Goal: Information Seeking & Learning: Learn about a topic

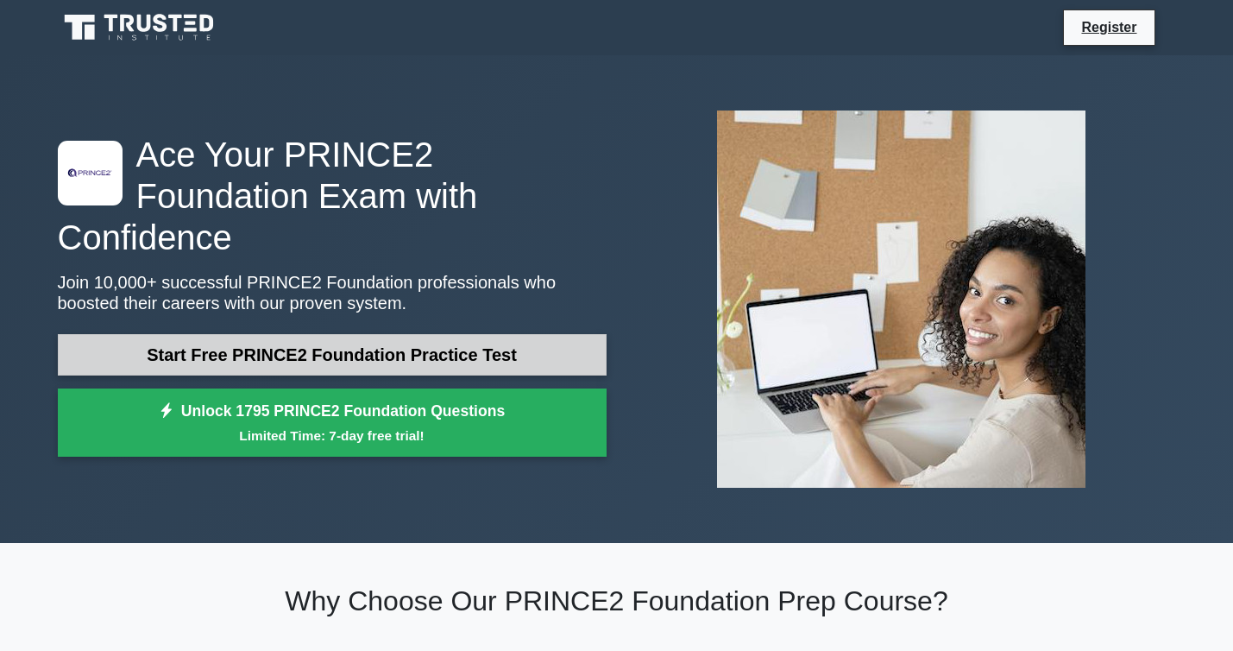
click at [361, 334] on link "Start Free PRINCE2 Foundation Practice Test" at bounding box center [332, 354] width 549 height 41
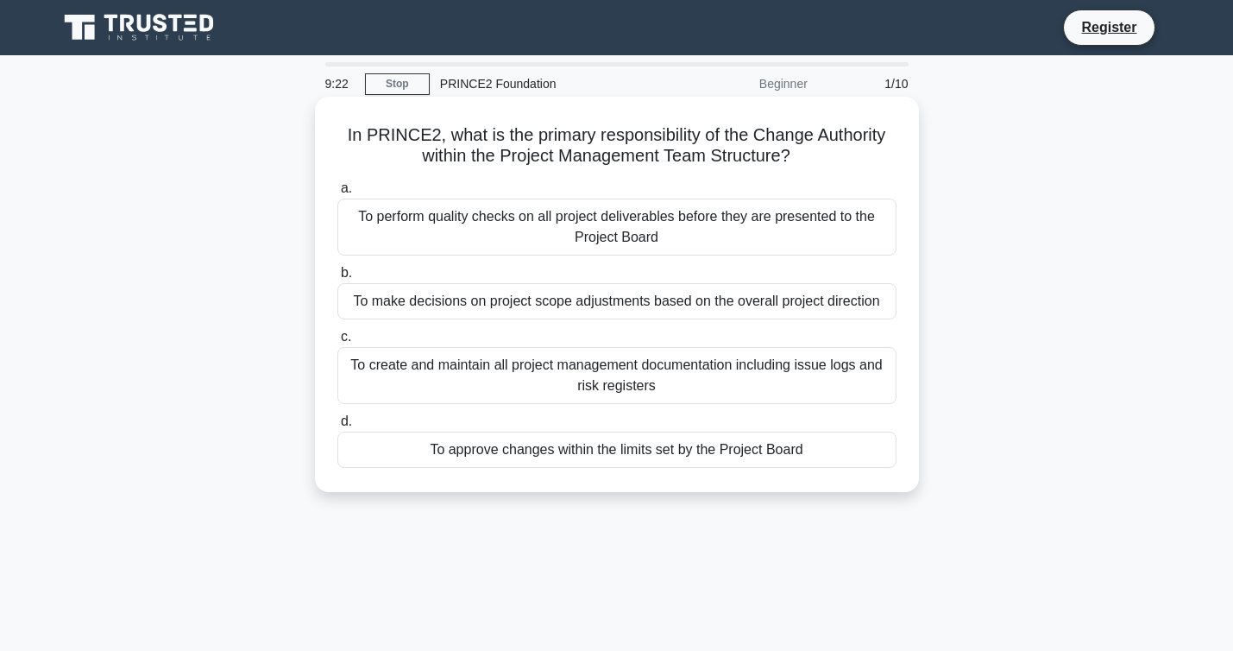
click at [554, 222] on div "To perform quality checks on all project deliverables before they are presented…" at bounding box center [616, 226] width 559 height 57
click at [337, 194] on input "a. To perform quality checks on all project deliverables before they are presen…" at bounding box center [337, 188] width 0 height 11
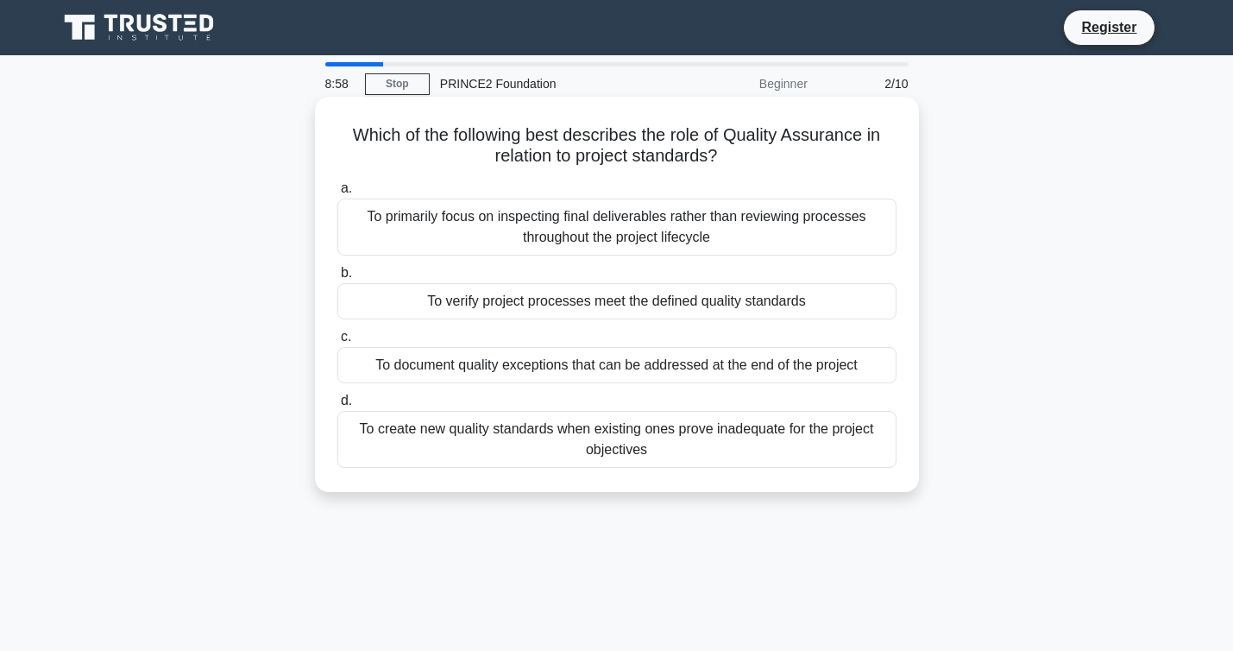
click at [548, 205] on div "To primarily focus on inspecting final deliverables rather than reviewing proce…" at bounding box center [616, 226] width 559 height 57
click at [337, 194] on input "a. To primarily focus on inspecting final deliverables rather than reviewing pr…" at bounding box center [337, 188] width 0 height 11
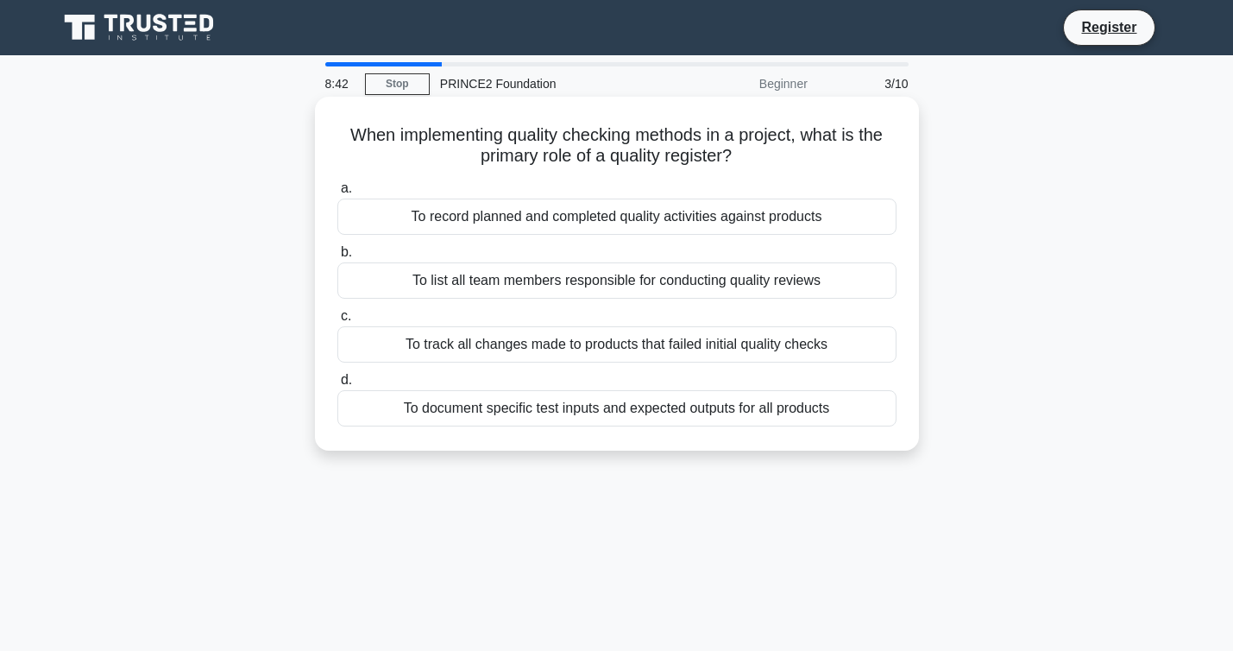
click at [560, 216] on div "To record planned and completed quality activities against products" at bounding box center [616, 216] width 559 height 36
click at [337, 194] on input "a. To record planned and completed quality activities against products" at bounding box center [337, 188] width 0 height 11
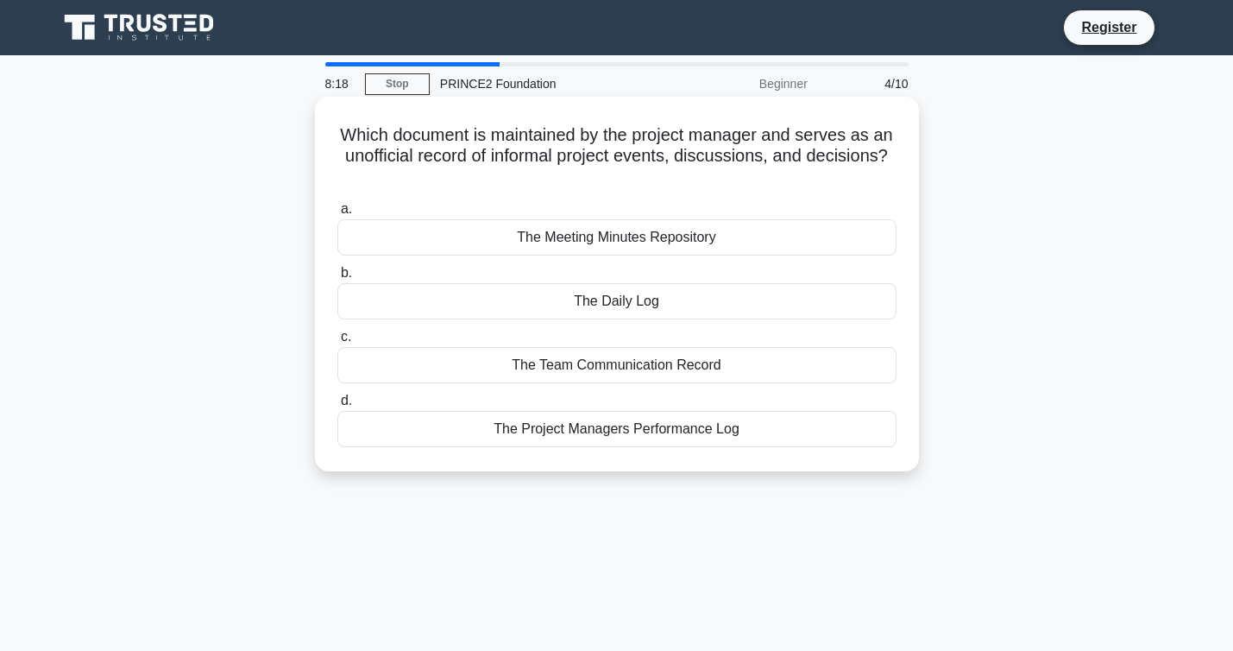
click at [627, 302] on div "The Daily Log" at bounding box center [616, 301] width 559 height 36
click at [337, 279] on input "b. The Daily Log" at bounding box center [337, 272] width 0 height 11
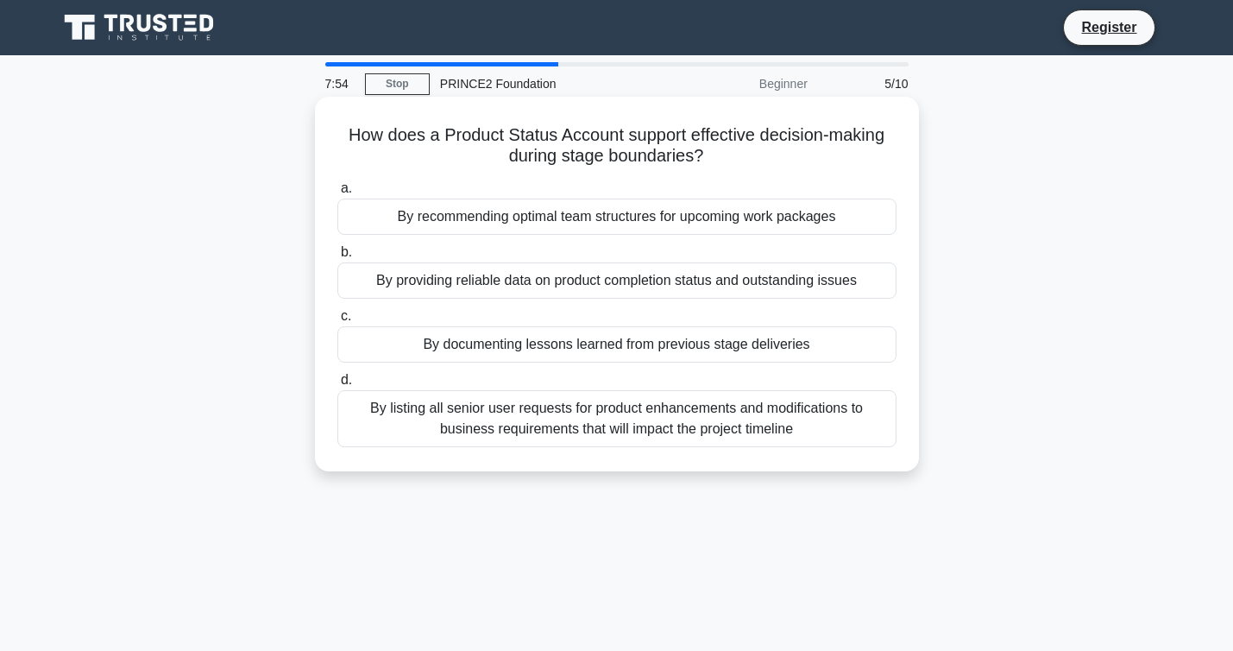
click at [469, 280] on div "By providing reliable data on product completion status and outstanding issues" at bounding box center [616, 280] width 559 height 36
click at [337, 258] on input "b. By providing reliable data on product completion status and outstanding issu…" at bounding box center [337, 252] width 0 height 11
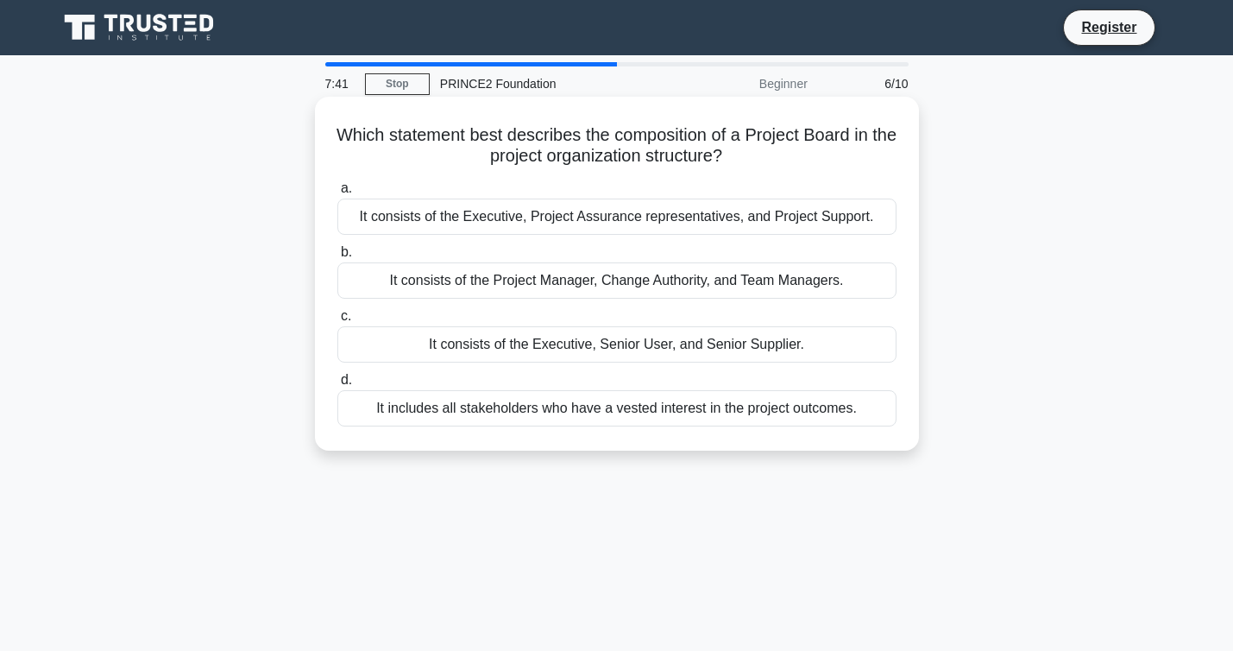
click at [564, 351] on div "It consists of the Executive, Senior User, and Senior Supplier." at bounding box center [616, 344] width 559 height 36
click at [337, 322] on input "c. It consists of the Executive, Senior User, and Senior Supplier." at bounding box center [337, 316] width 0 height 11
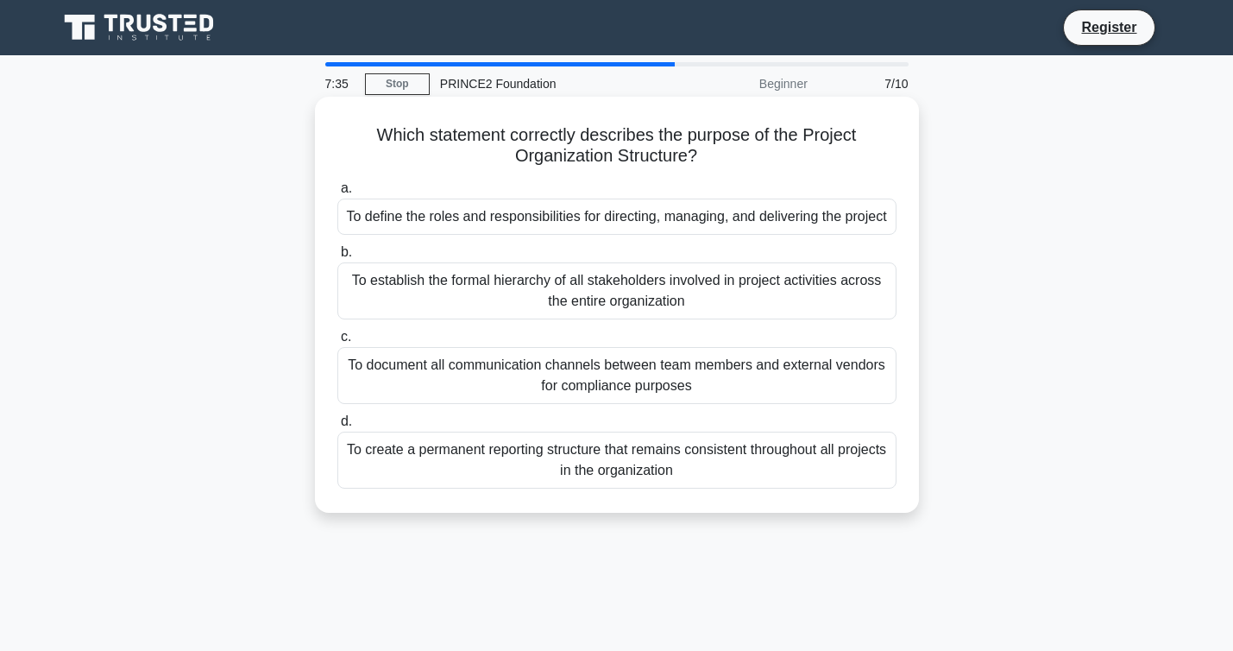
click at [423, 226] on div "To define the roles and responsibilities for directing, managing, and deliverin…" at bounding box center [616, 216] width 559 height 36
click at [337, 194] on input "a. To define the roles and responsibilities for directing, managing, and delive…" at bounding box center [337, 188] width 0 height 11
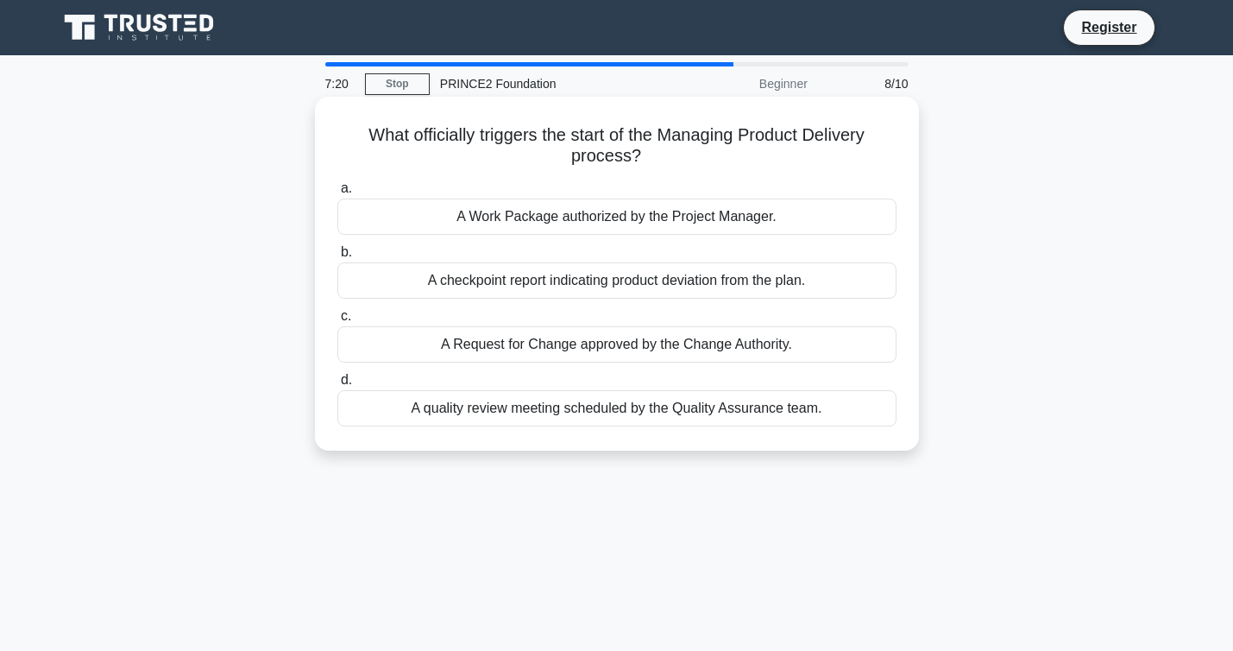
click at [555, 216] on div "A Work Package authorized by the Project Manager." at bounding box center [616, 216] width 559 height 36
click at [337, 194] on input "a. A Work Package authorized by the Project Manager." at bounding box center [337, 188] width 0 height 11
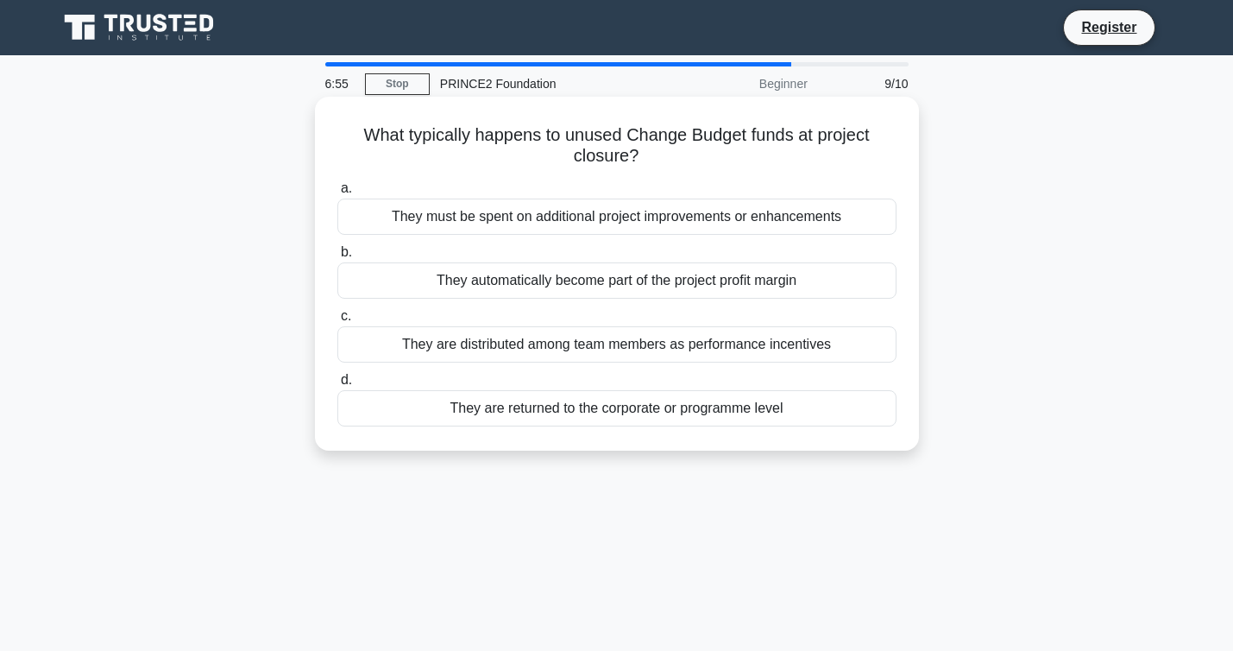
click at [450, 400] on div "They are returned to the corporate or programme level" at bounding box center [616, 408] width 559 height 36
click at [337, 386] on input "d. They are returned to the corporate or programme level" at bounding box center [337, 379] width 0 height 11
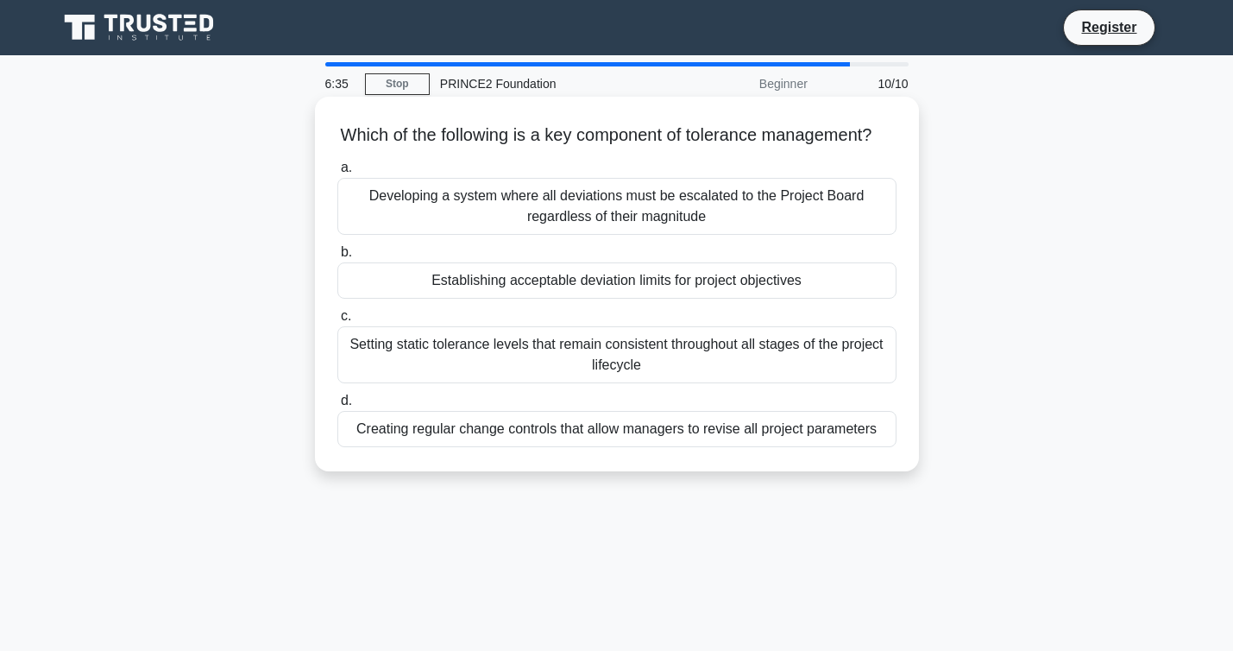
click at [604, 276] on div "Establishing acceptable deviation limits for project objectives" at bounding box center [616, 280] width 559 height 36
click at [337, 258] on input "b. Establishing acceptable deviation limits for project objectives" at bounding box center [337, 252] width 0 height 11
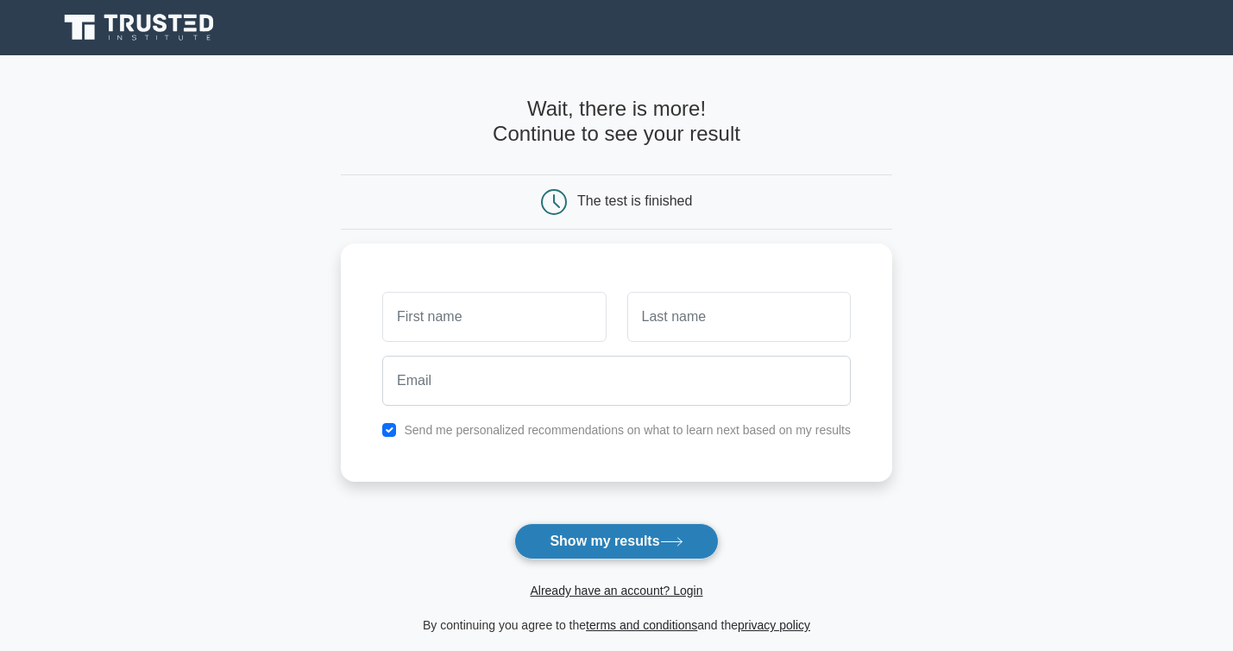
click at [594, 547] on button "Show my results" at bounding box center [616, 541] width 204 height 36
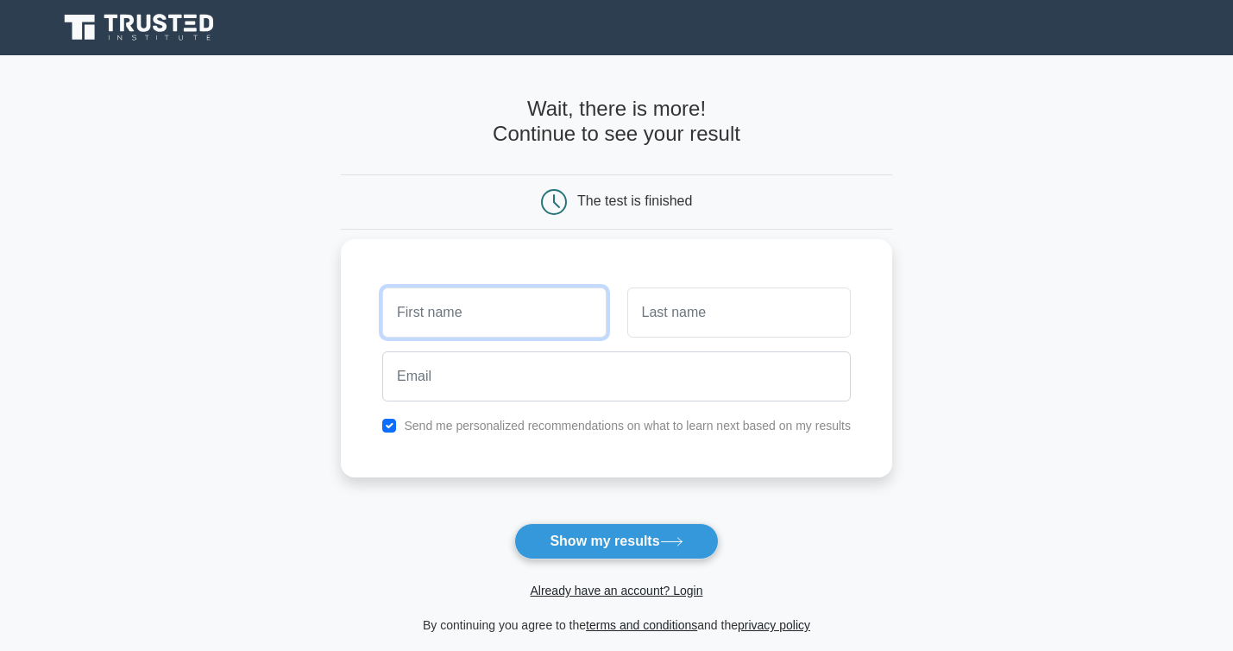
click at [433, 321] on input "text" at bounding box center [493, 312] width 223 height 50
type input "[PERSON_NAME]"
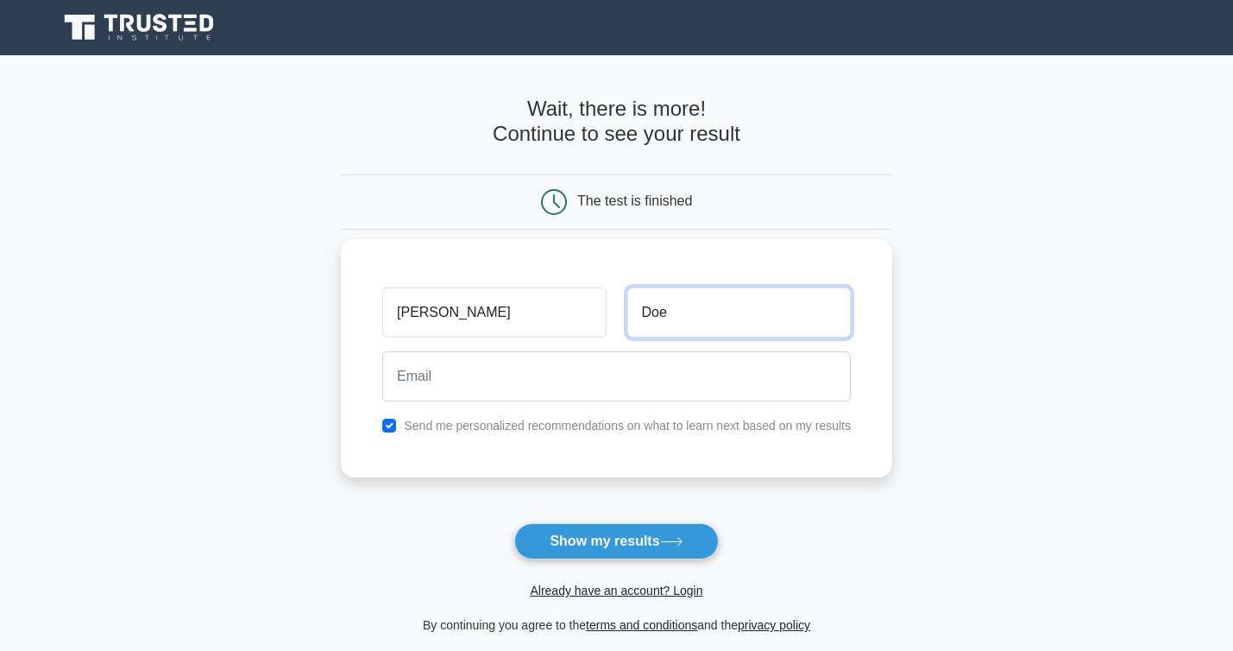
type input "Doe"
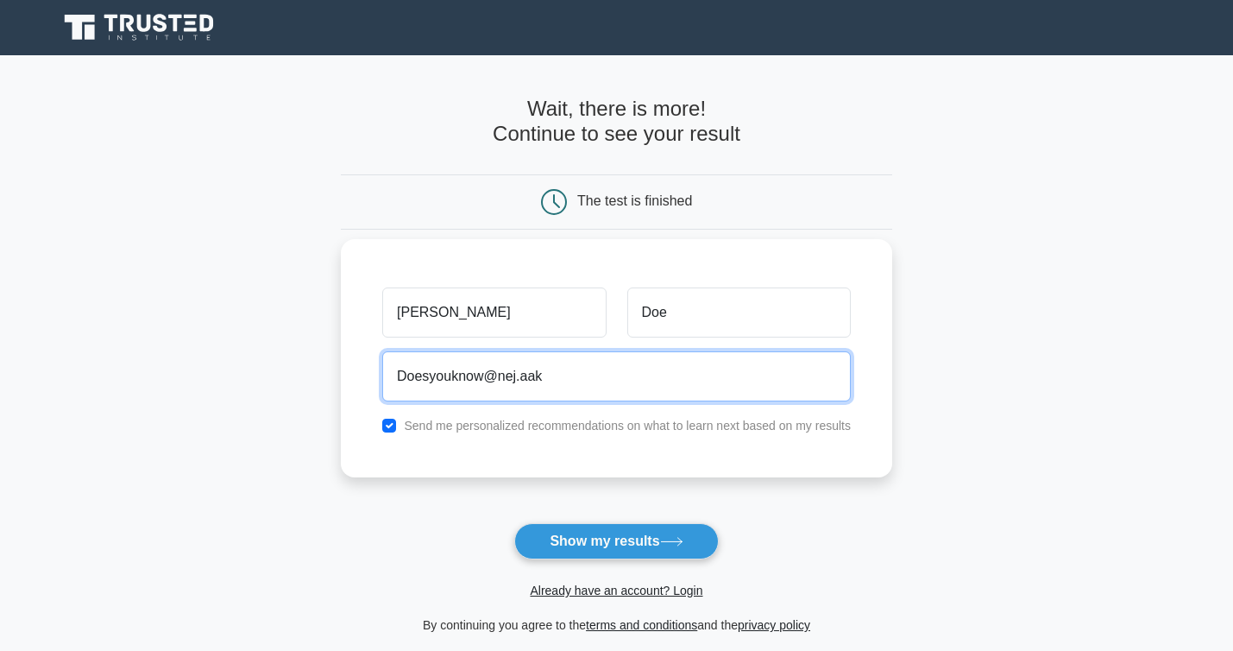
type input "Doesyouknow@nej.aak"
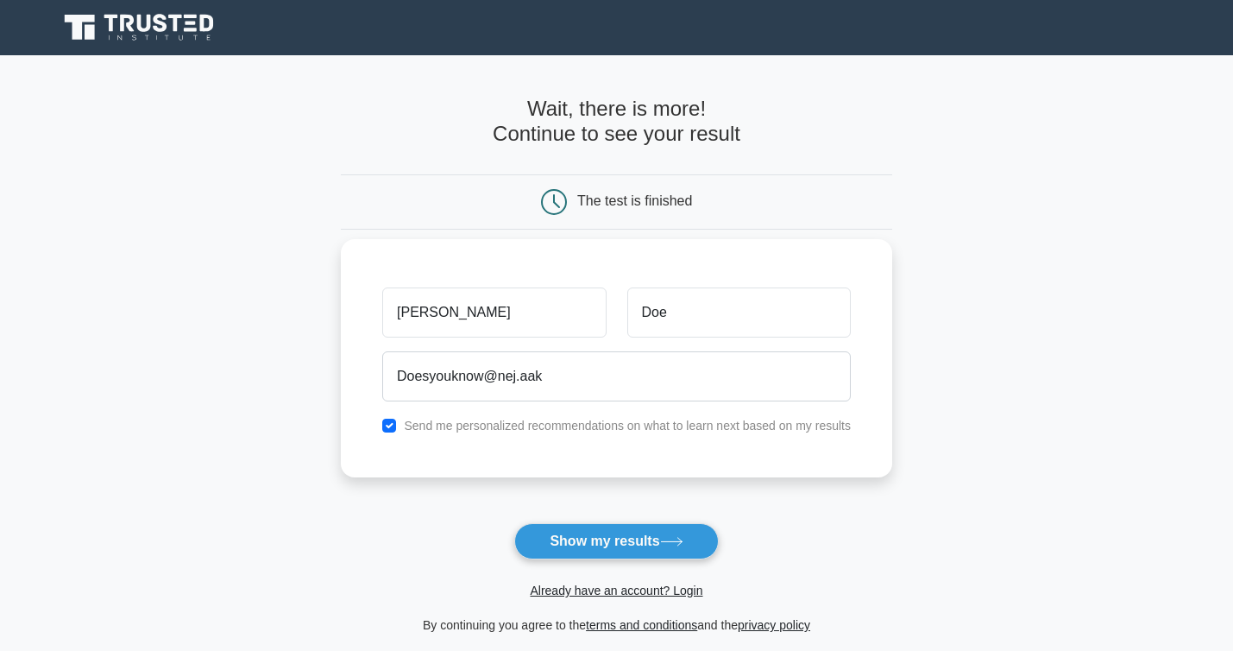
click at [499, 426] on label "Send me personalized recommendations on what to learn next based on my results" at bounding box center [627, 426] width 447 height 14
click at [387, 424] on input "checkbox" at bounding box center [389, 426] width 14 height 14
checkbox input "false"
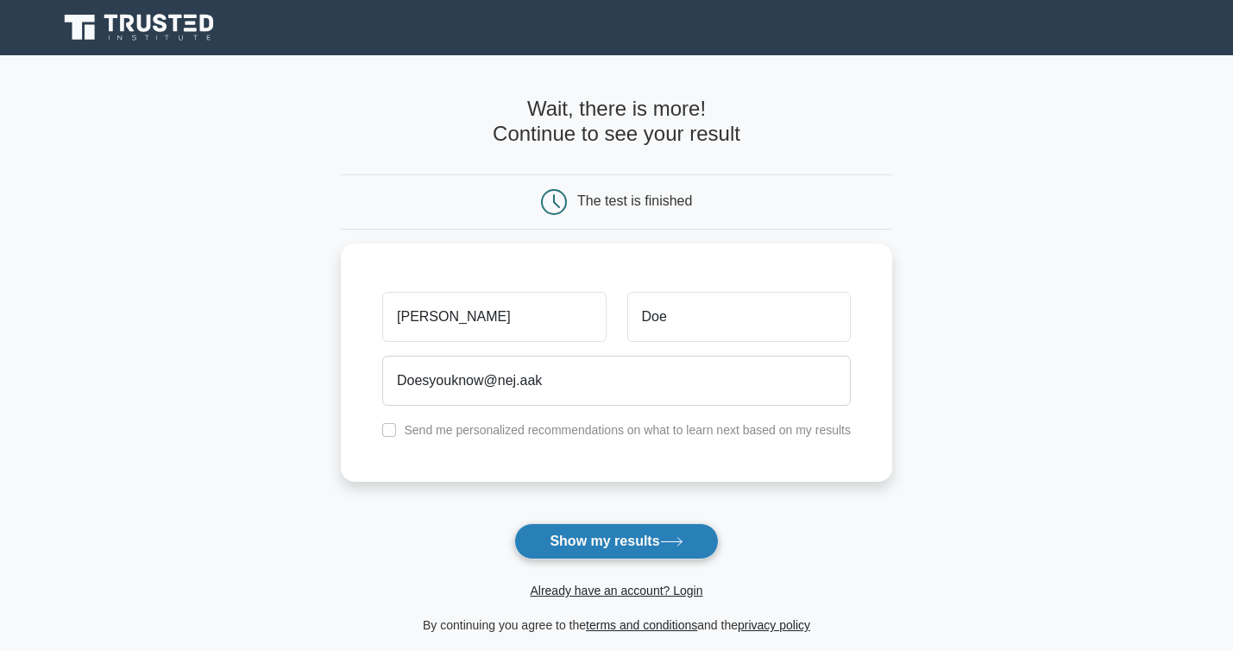
click at [585, 529] on button "Show my results" at bounding box center [616, 541] width 204 height 36
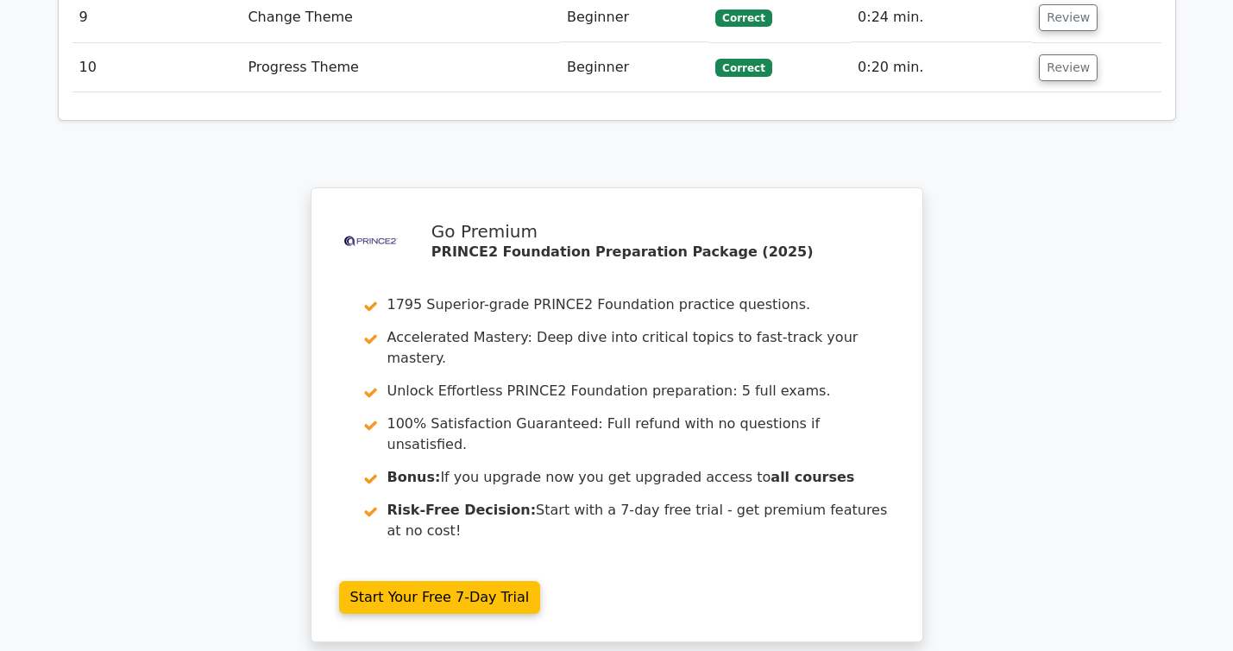
scroll to position [2607, 0]
